Goal: Transaction & Acquisition: Purchase product/service

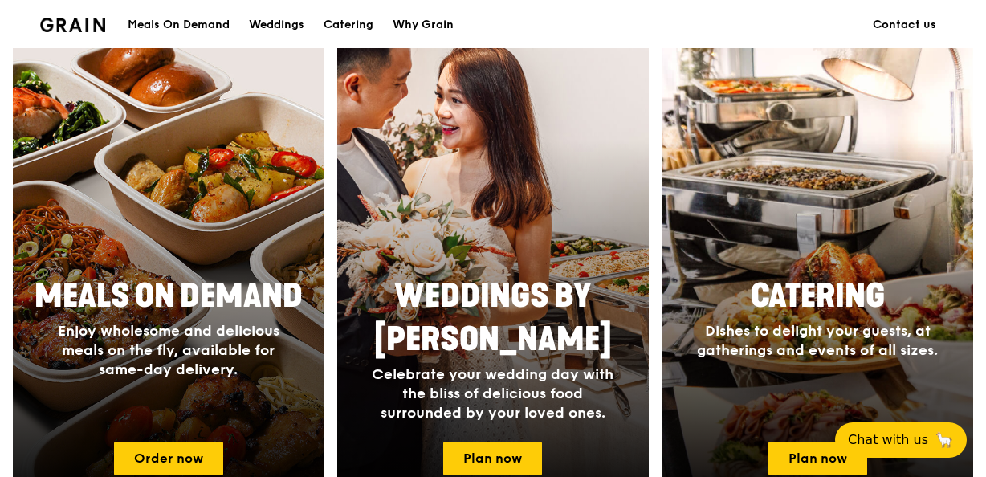
scroll to position [638, 0]
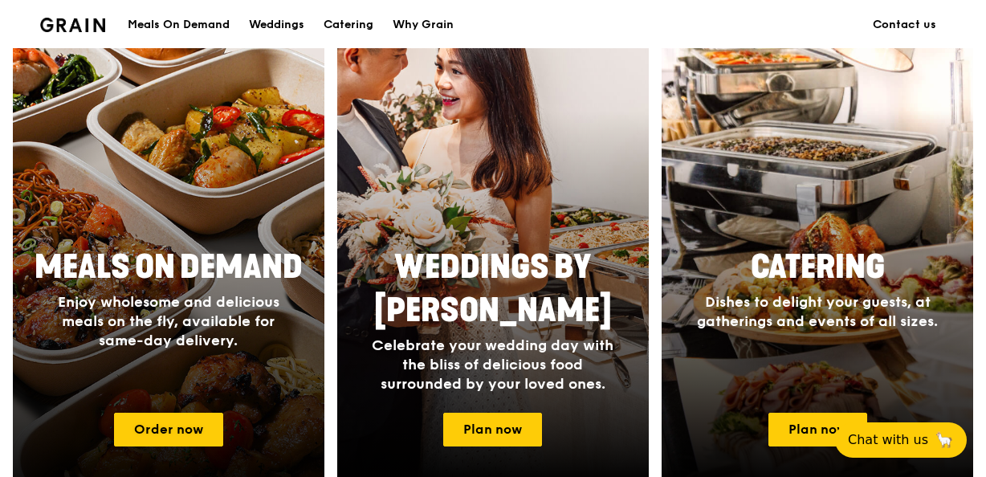
click at [243, 286] on h2 "Meals On Demand" at bounding box center [168, 267] width 292 height 43
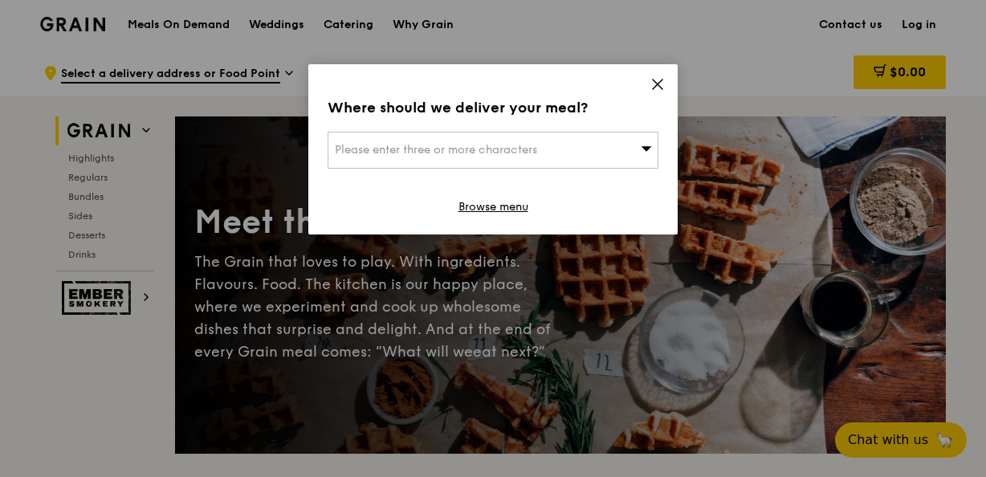
click at [647, 149] on icon at bounding box center [647, 148] width 10 height 5
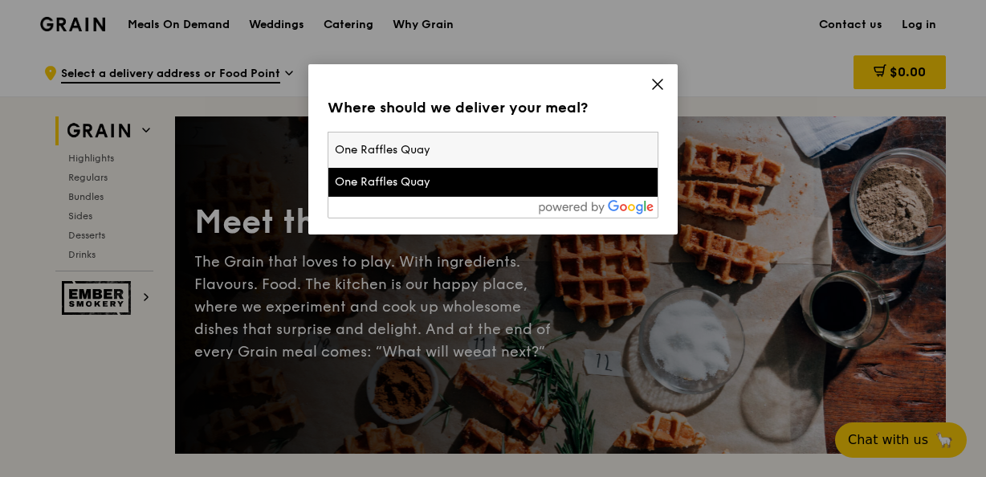
type input "One Raffles Quay"
click at [493, 180] on div "One Raffles Quay" at bounding box center [454, 182] width 238 height 16
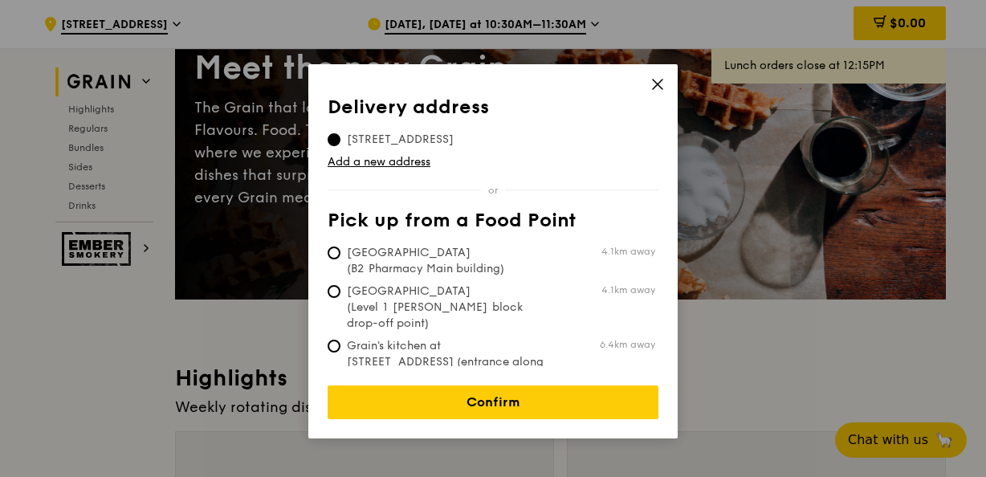
scroll to position [161, 0]
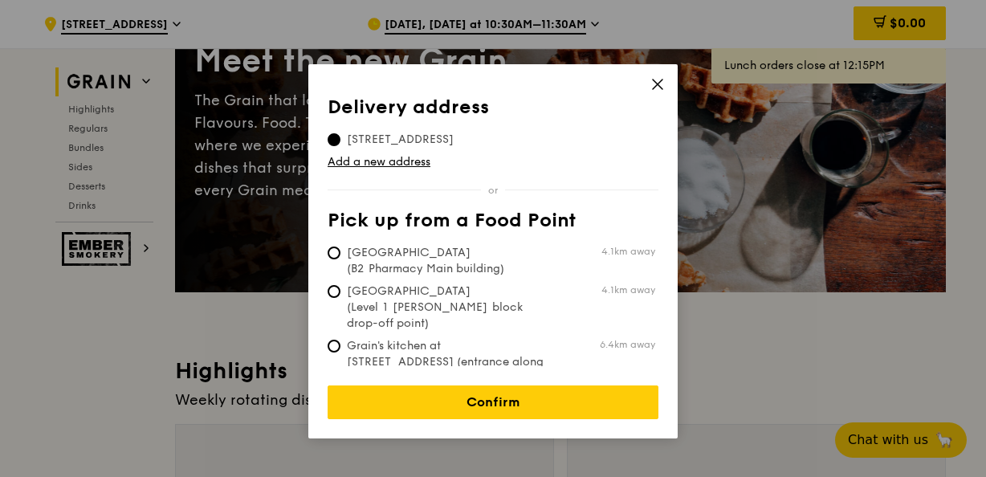
click at [657, 88] on icon at bounding box center [658, 84] width 14 height 14
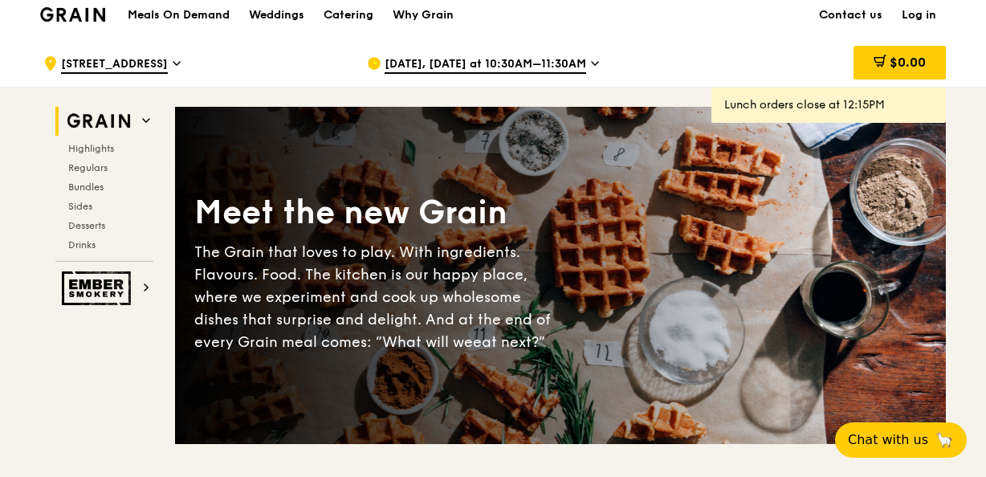
scroll to position [0, 0]
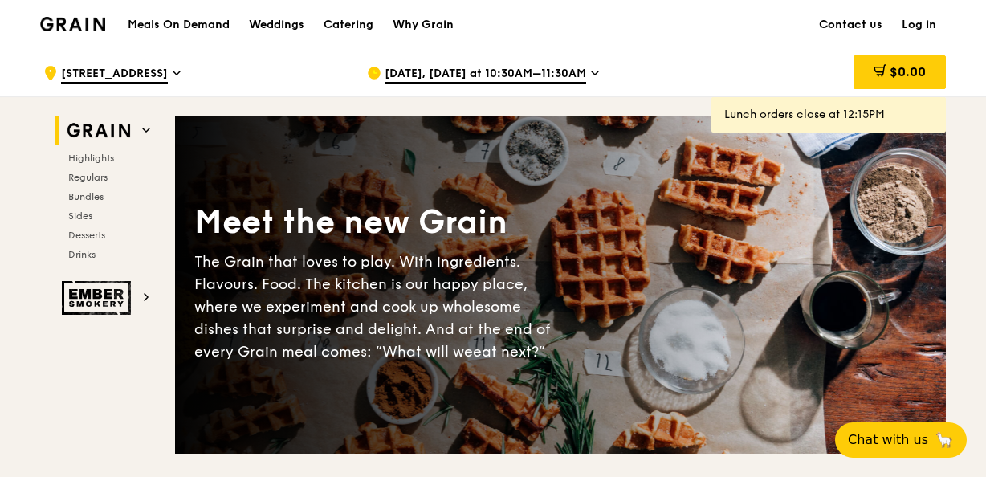
click at [591, 70] on icon at bounding box center [595, 73] width 8 height 14
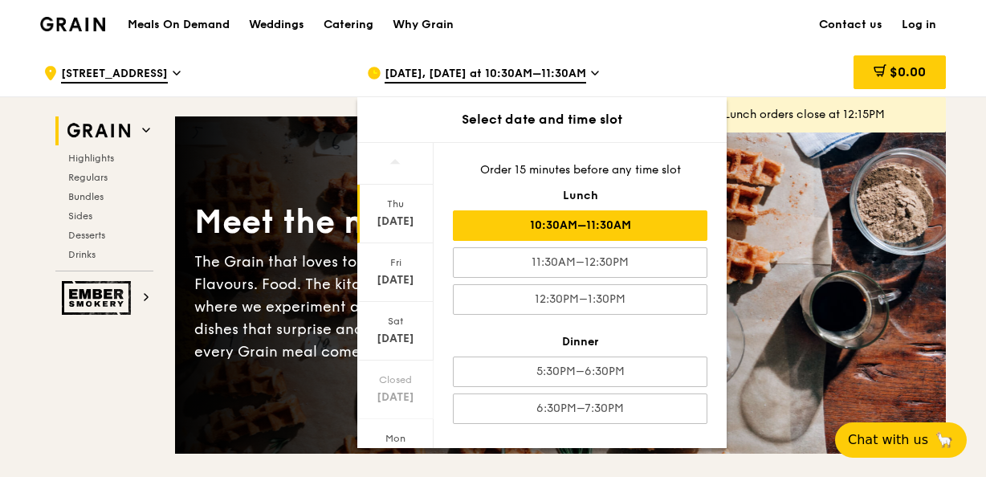
click at [688, 67] on div "$0.00" at bounding box center [817, 73] width 259 height 48
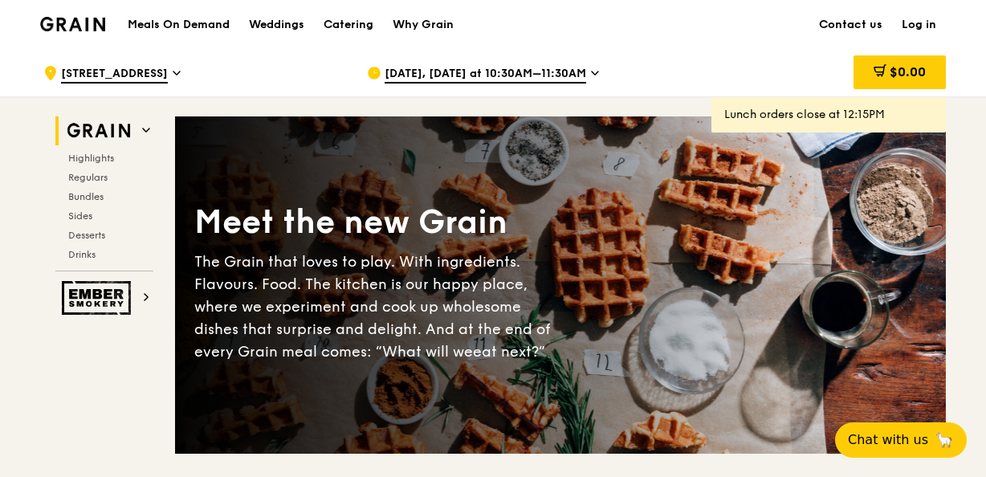
click at [193, 17] on h1 "Meals On Demand" at bounding box center [179, 25] width 102 height 16
click at [357, 26] on div "Catering" at bounding box center [349, 25] width 50 height 48
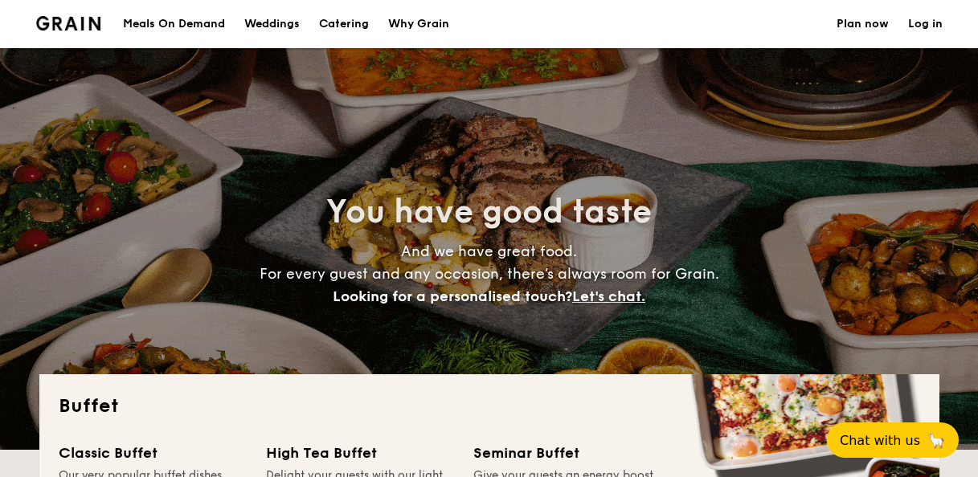
select select
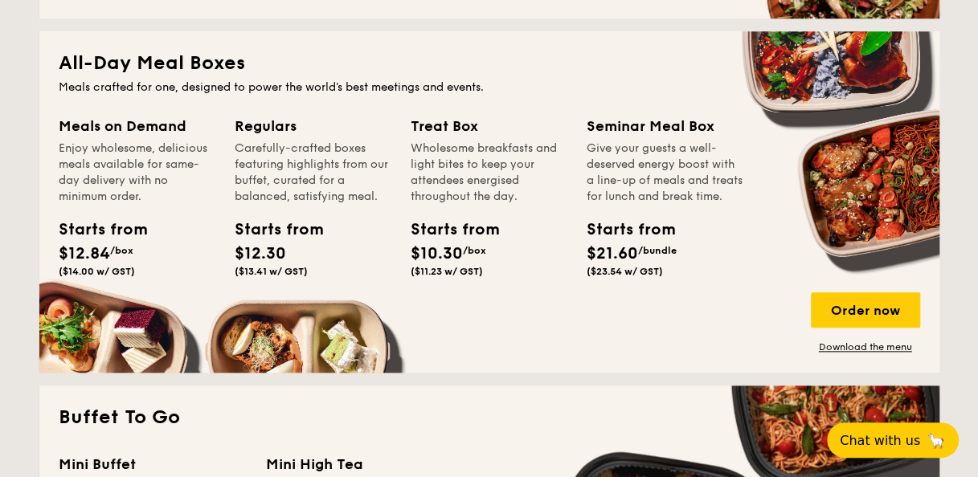
scroll to position [723, 0]
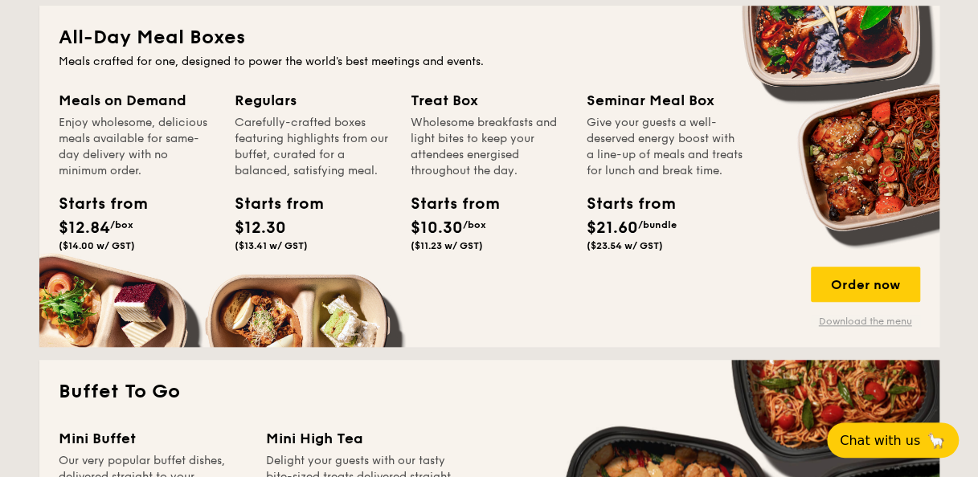
click at [870, 320] on link "Download the menu" at bounding box center [865, 321] width 109 height 13
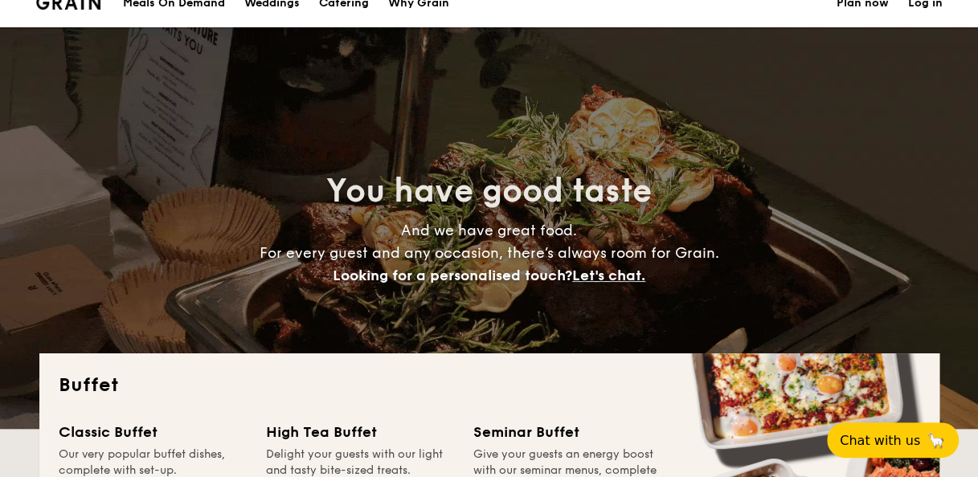
scroll to position [0, 0]
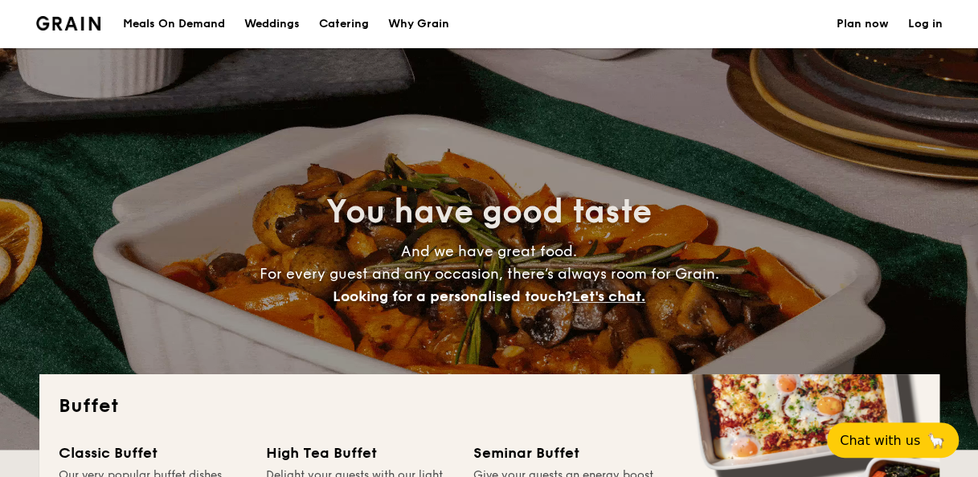
click at [179, 26] on div "Meals On Demand" at bounding box center [174, 24] width 102 height 48
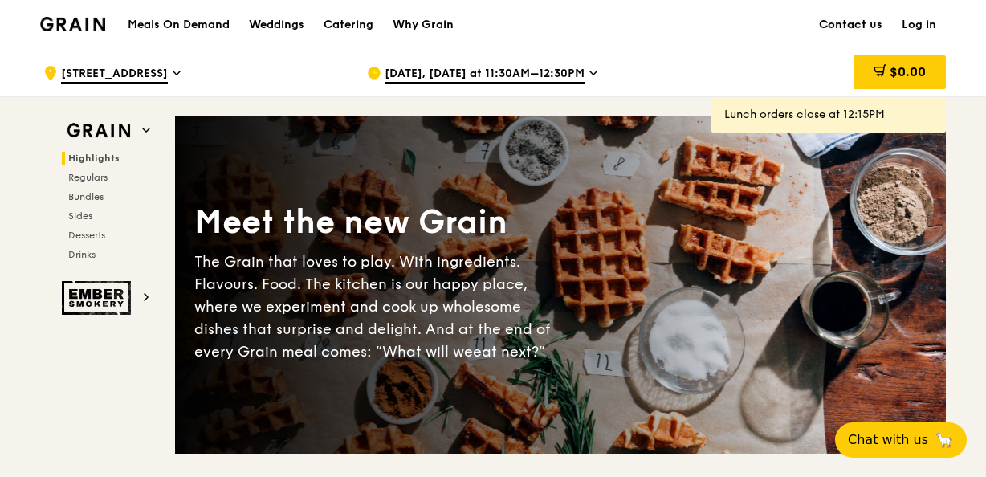
click at [846, 22] on link "Contact us" at bounding box center [851, 25] width 83 height 48
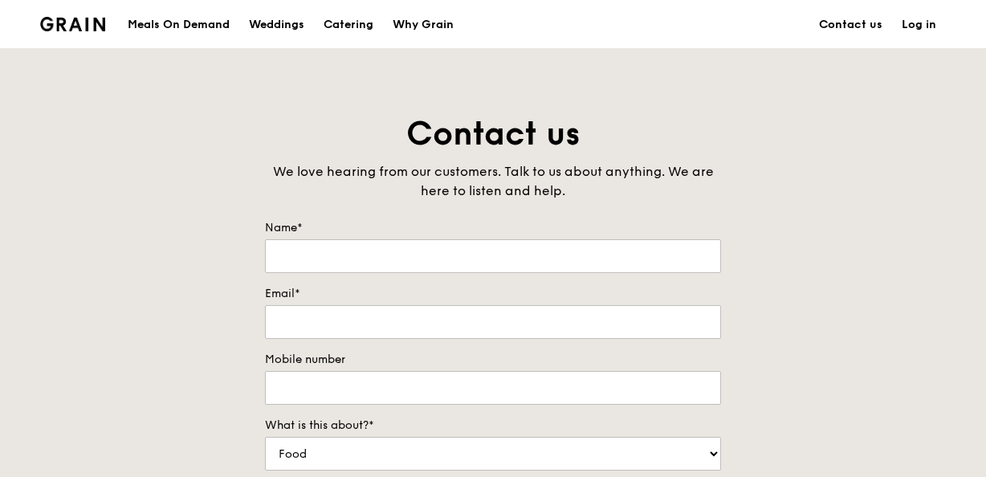
drag, startPoint x: 985, startPoint y: 47, endPoint x: 1006, endPoint y: 59, distance: 24.1
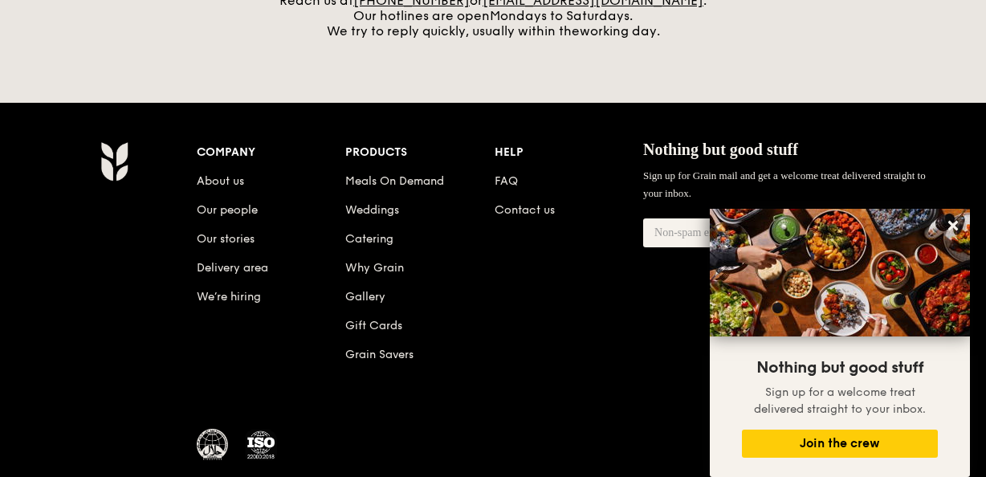
scroll to position [752, 0]
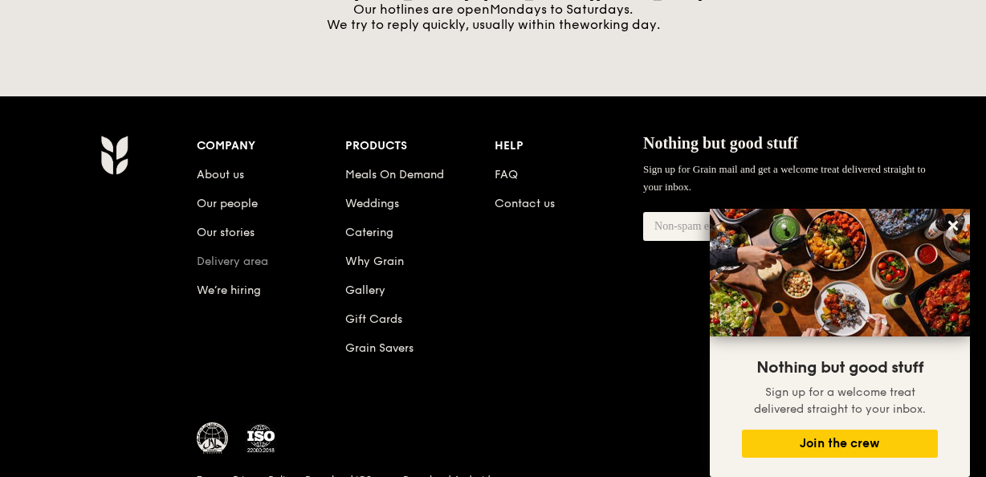
click at [231, 259] on link "Delivery area" at bounding box center [232, 262] width 71 height 14
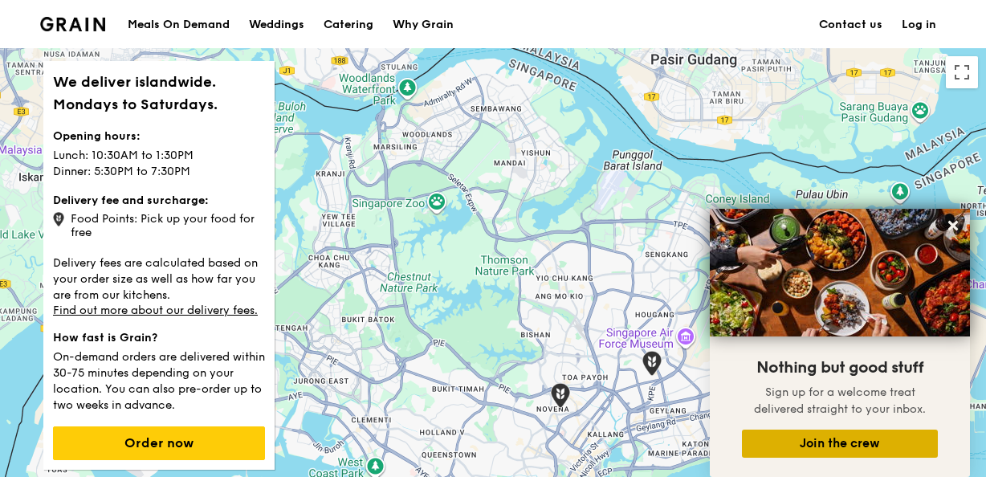
click at [843, 442] on button "Join the crew" at bounding box center [840, 444] width 196 height 28
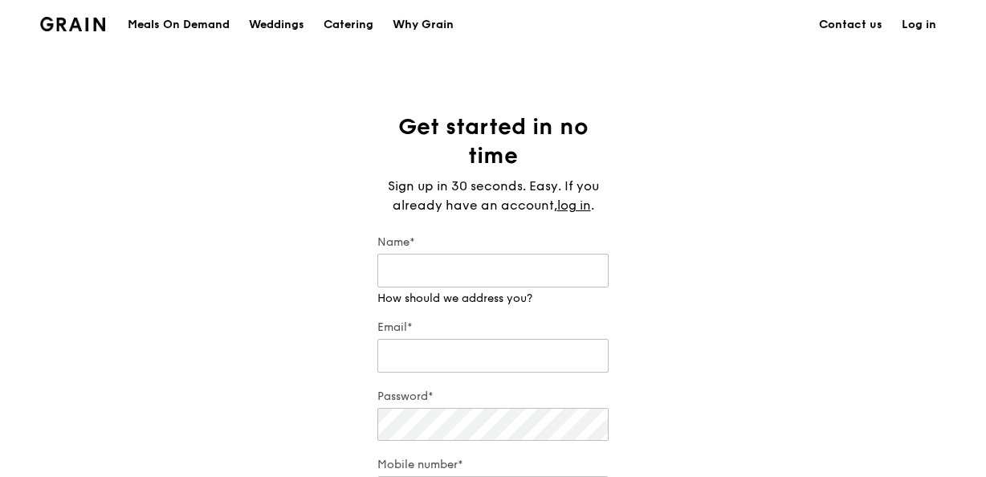
click at [440, 22] on div "Why Grain" at bounding box center [423, 25] width 61 height 48
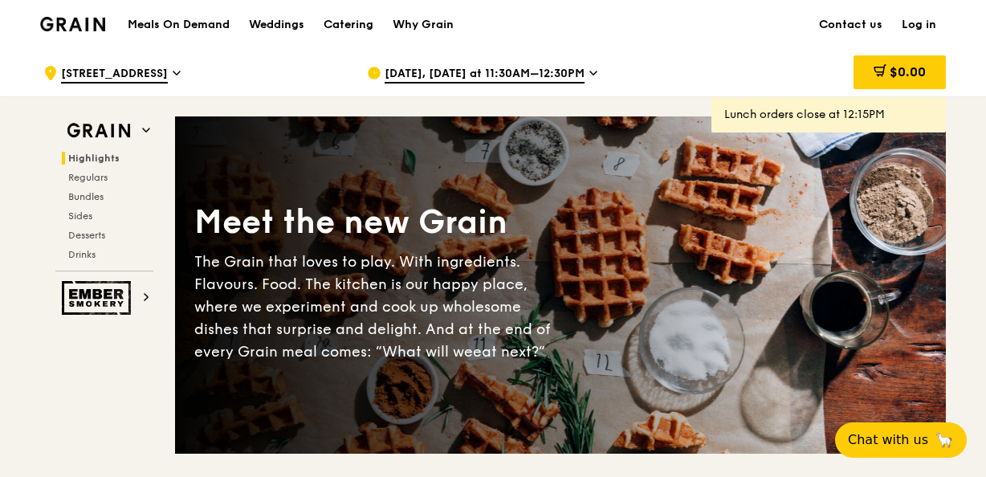
click at [590, 72] on icon at bounding box center [594, 73] width 8 height 14
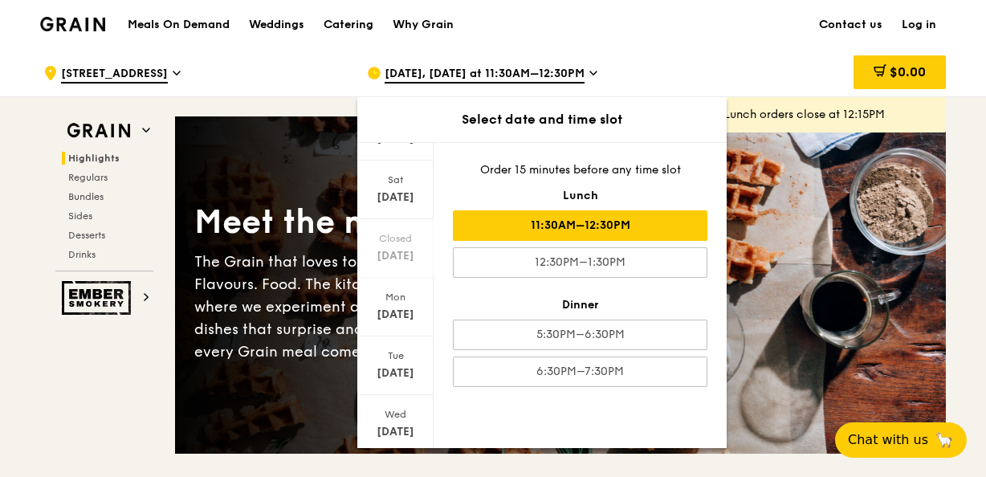
scroll to position [154, 0]
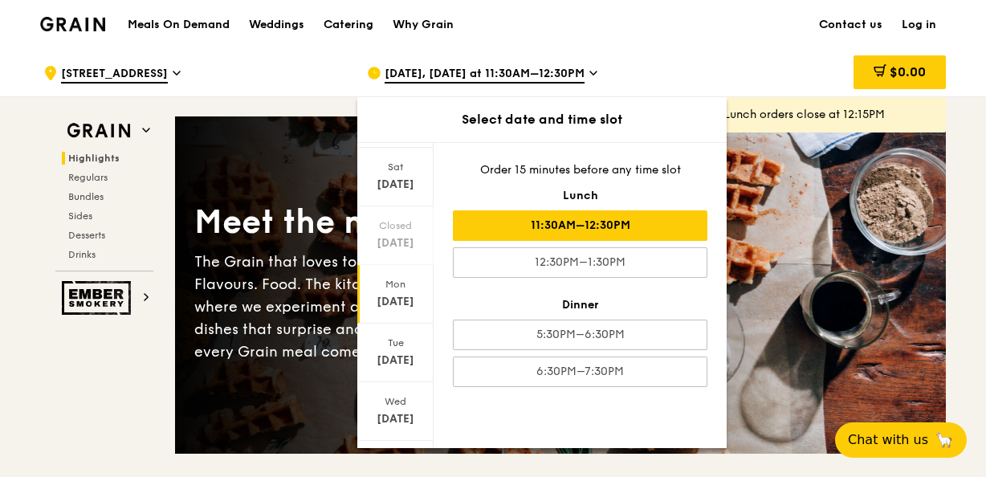
click at [409, 298] on div "[DATE]" at bounding box center [395, 302] width 71 height 16
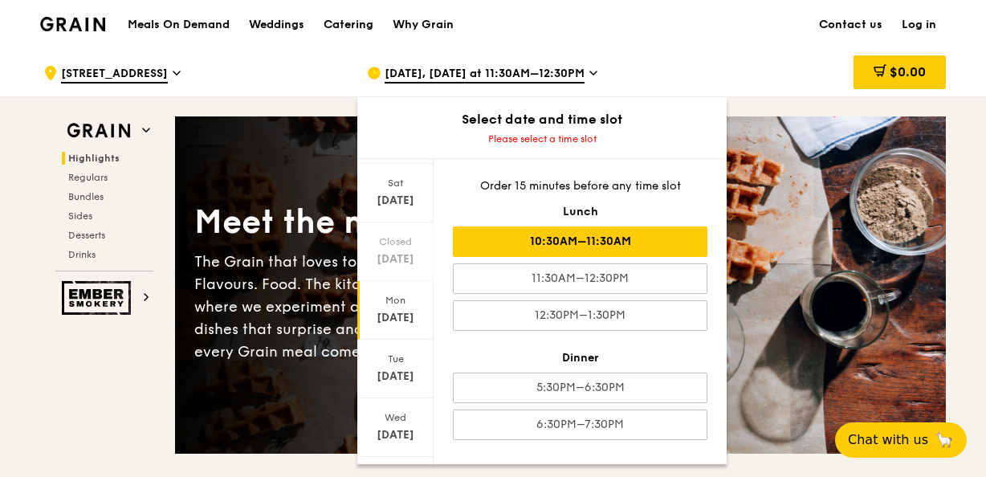
click at [568, 247] on div "10:30AM–11:30AM" at bounding box center [580, 242] width 255 height 31
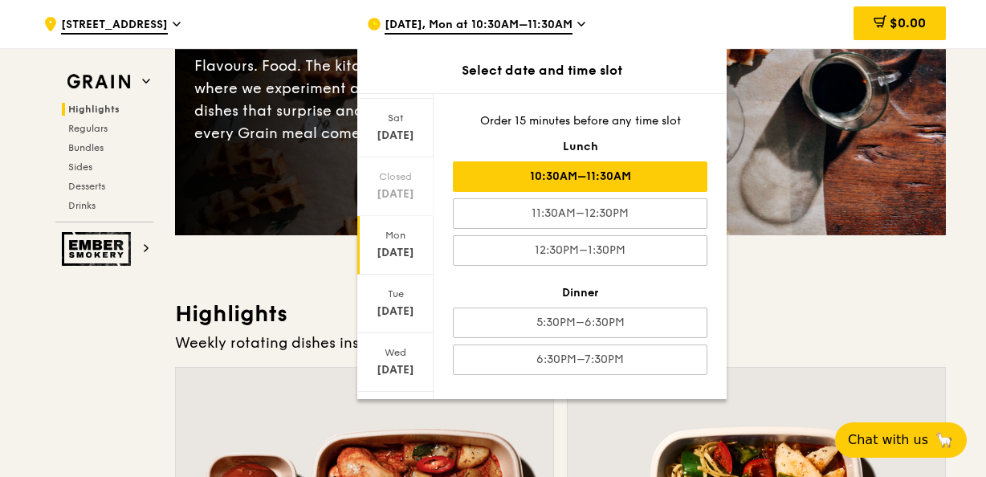
scroll to position [241, 0]
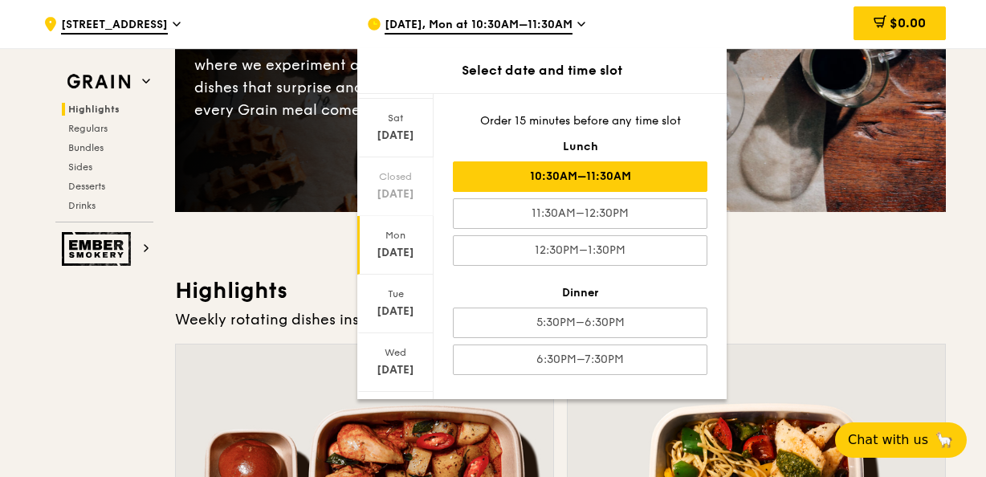
click at [384, 245] on div "[DATE]" at bounding box center [395, 253] width 71 height 16
click at [655, 175] on div "10:30AM–11:30AM" at bounding box center [580, 176] width 255 height 31
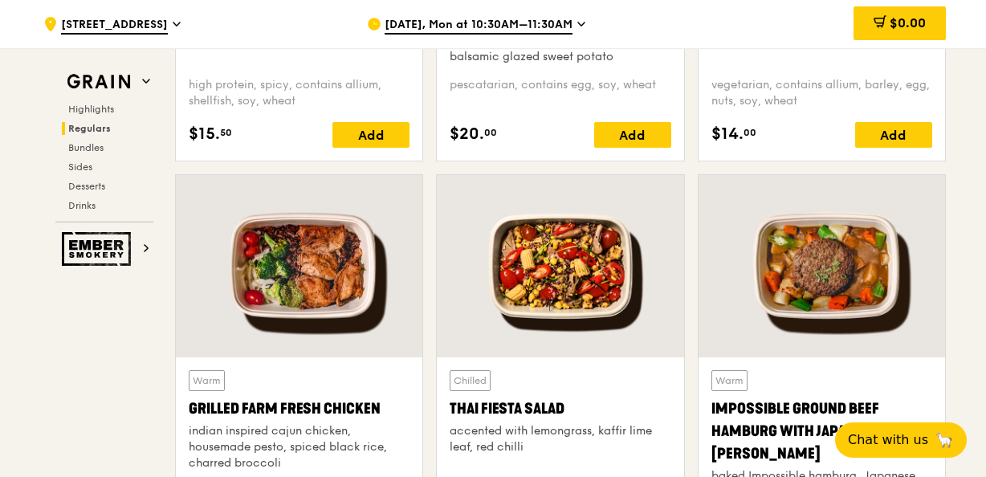
scroll to position [1767, 0]
